Goal: Check status

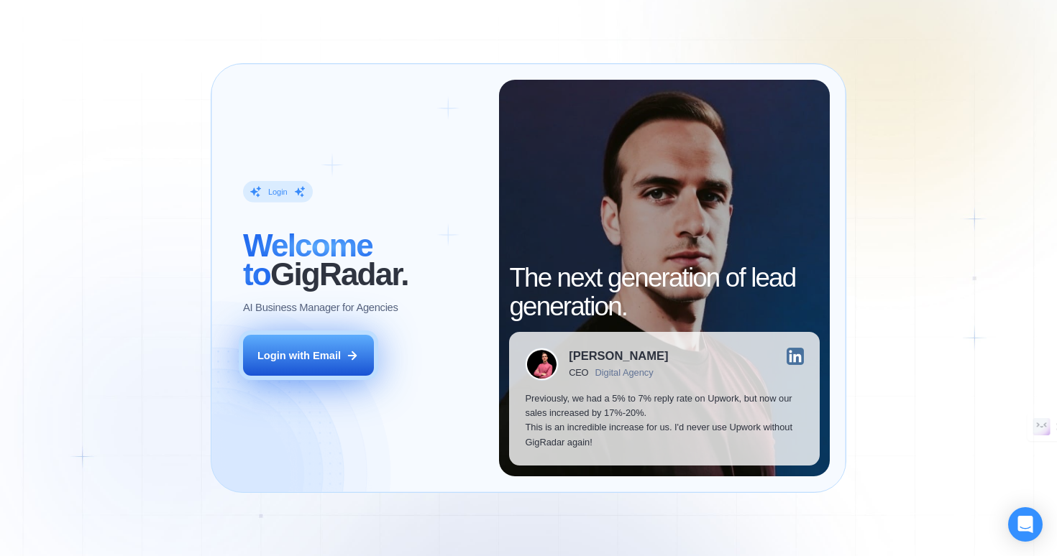
click at [318, 354] on div "Login with Email" at bounding box center [298, 356] width 83 height 14
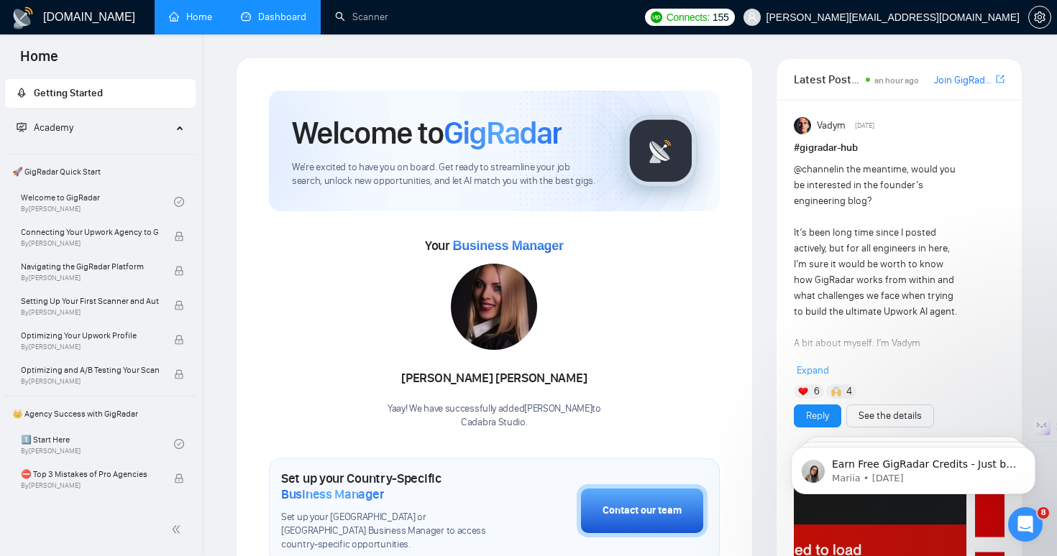
click at [277, 16] on link "Dashboard" at bounding box center [273, 17] width 65 height 12
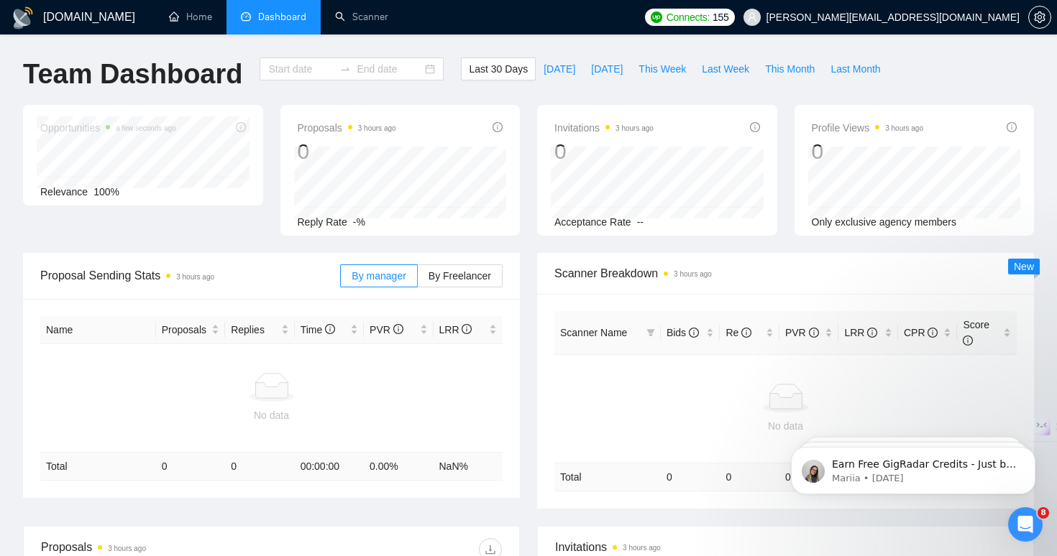
type input "[DATE]"
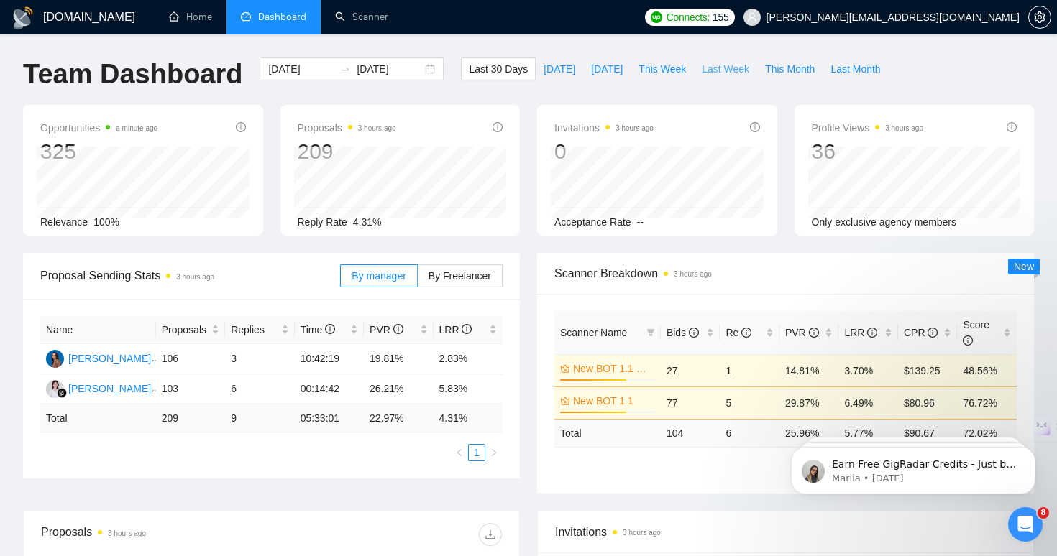
click at [725, 71] on span "Last Week" at bounding box center [725, 69] width 47 height 16
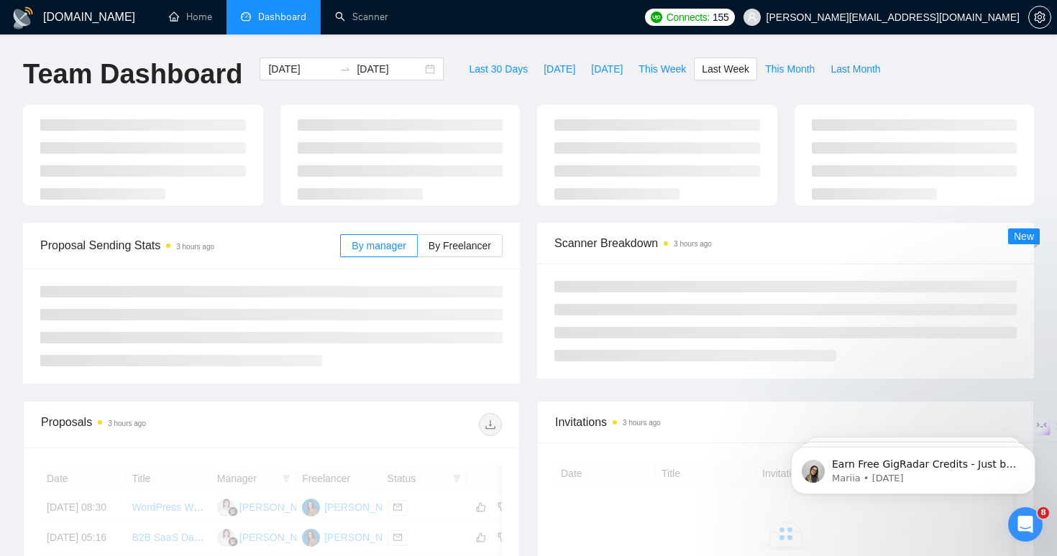
type input "[DATE]"
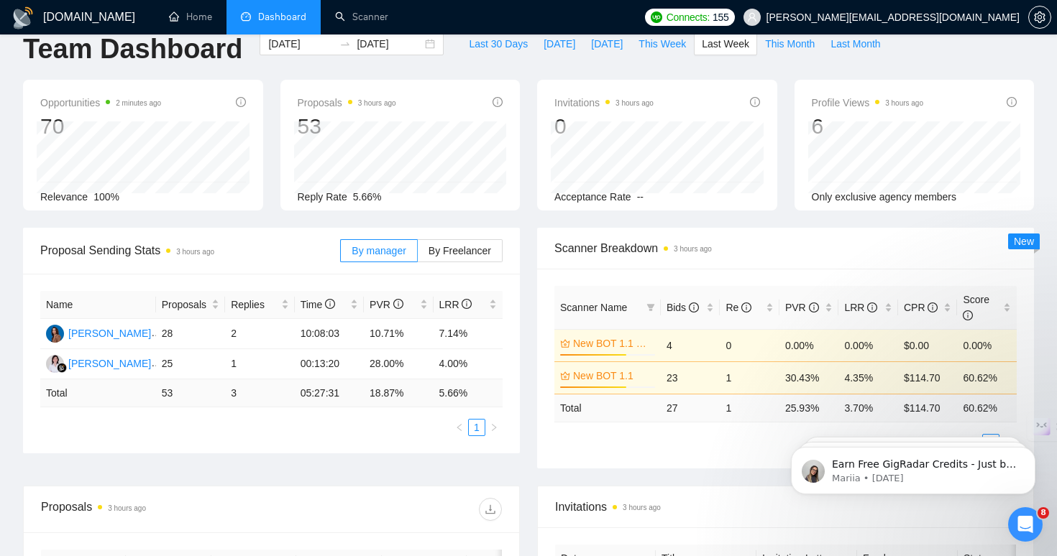
scroll to position [43, 0]
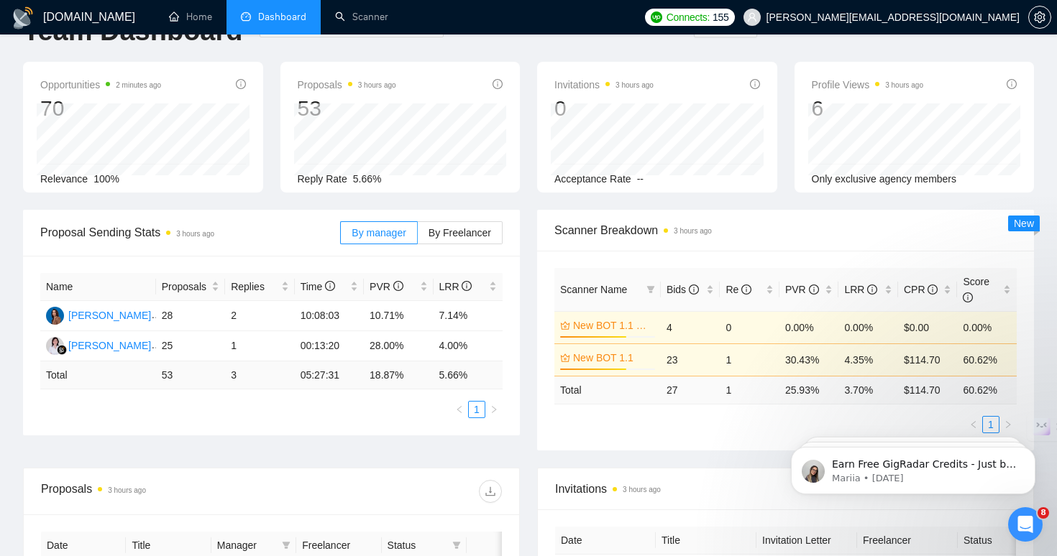
click at [847, 356] on td "4.35%" at bounding box center [868, 360] width 60 height 32
